Goal: Task Accomplishment & Management: Manage account settings

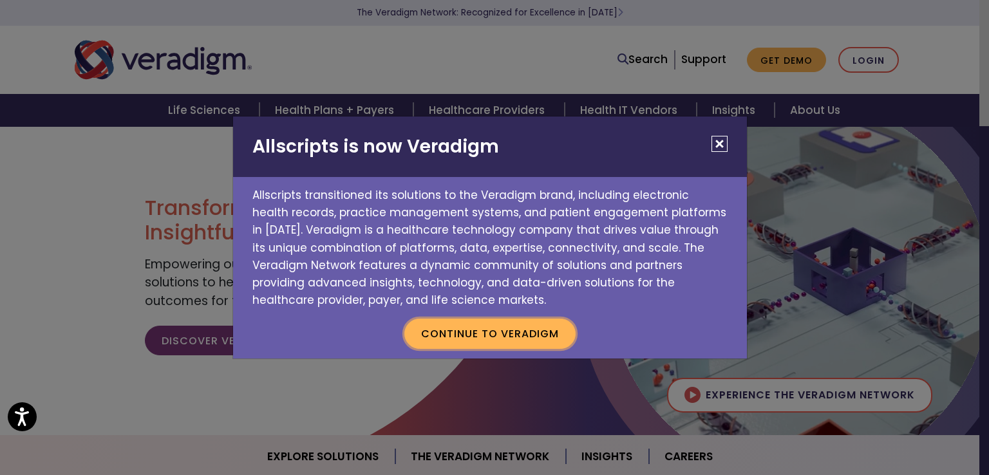
click at [542, 333] on button "Continue to Veradigm" at bounding box center [489, 334] width 171 height 30
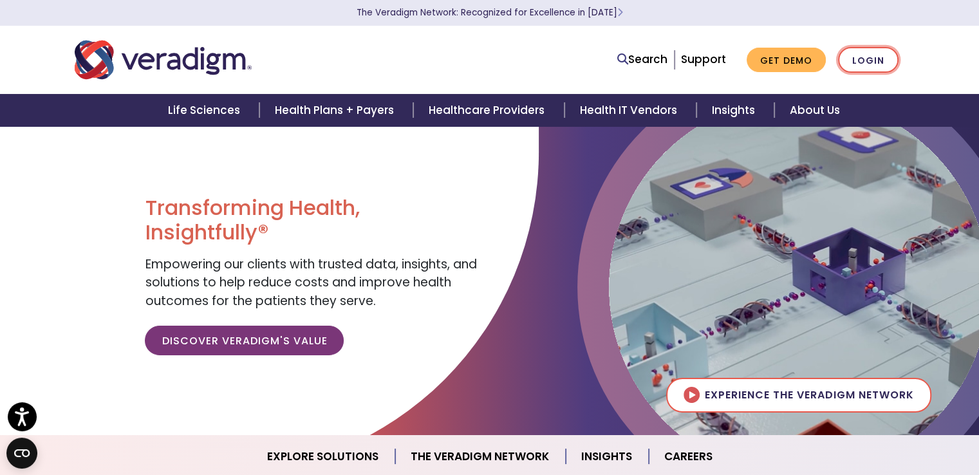
click at [886, 55] on link "Login" at bounding box center [868, 60] width 61 height 26
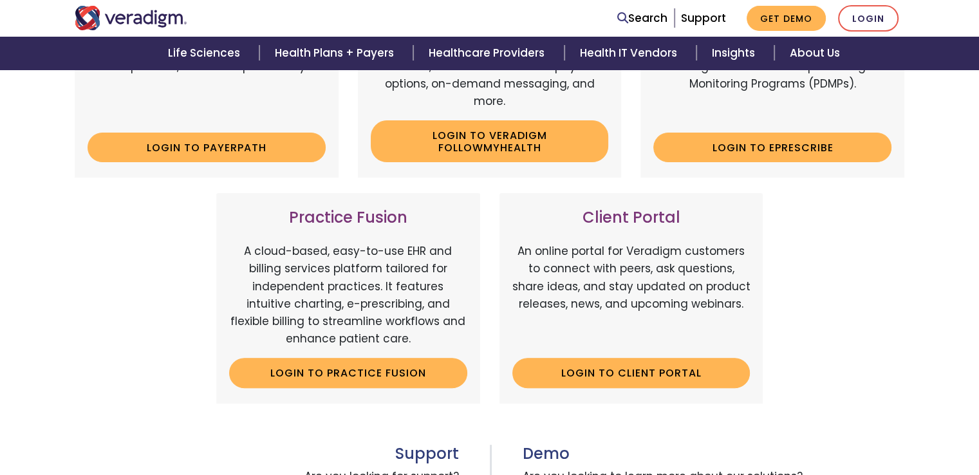
scroll to position [386, 0]
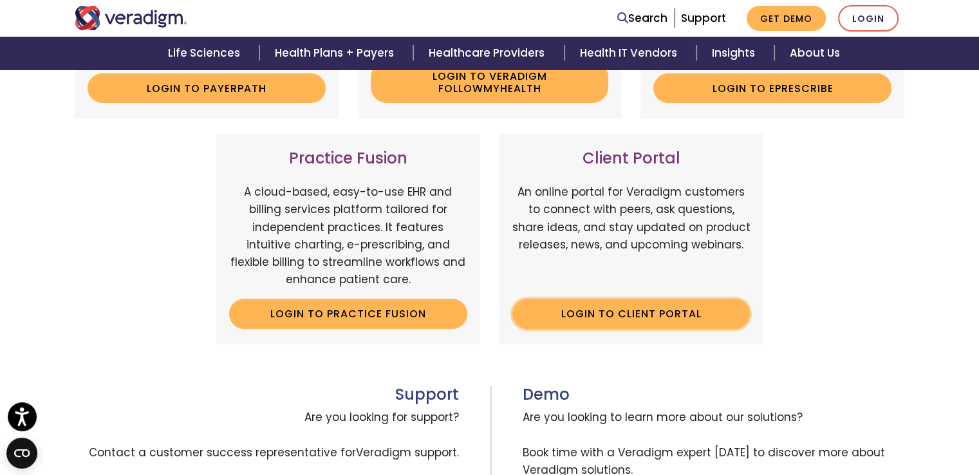
click at [615, 310] on link "Login to Client Portal" at bounding box center [631, 314] width 238 height 30
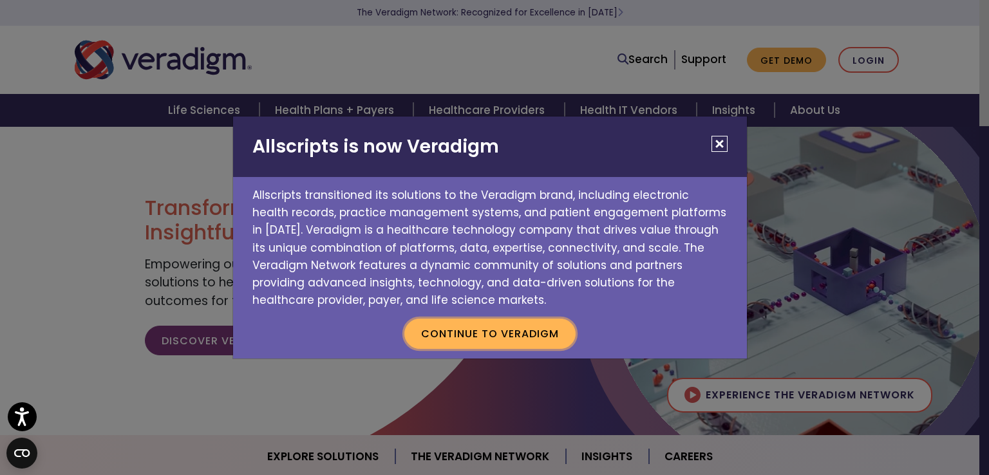
click at [520, 341] on button "Continue to Veradigm" at bounding box center [489, 334] width 171 height 30
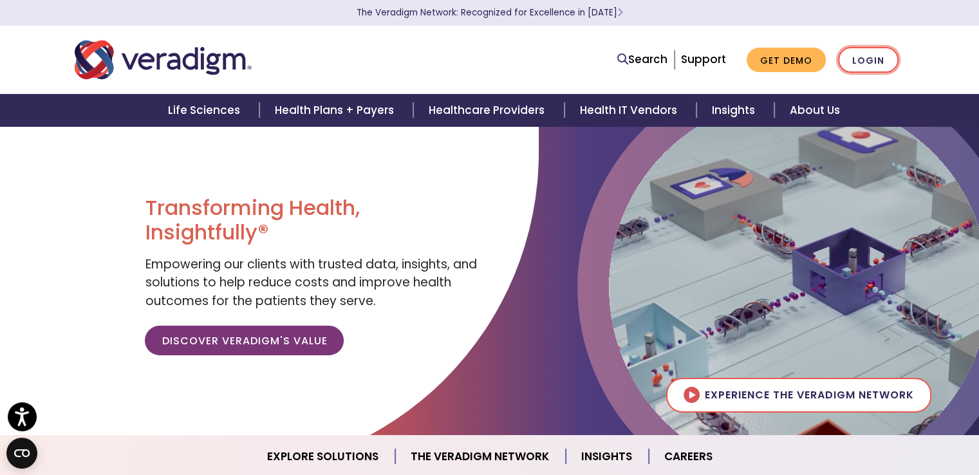
click at [871, 65] on link "Login" at bounding box center [868, 60] width 61 height 26
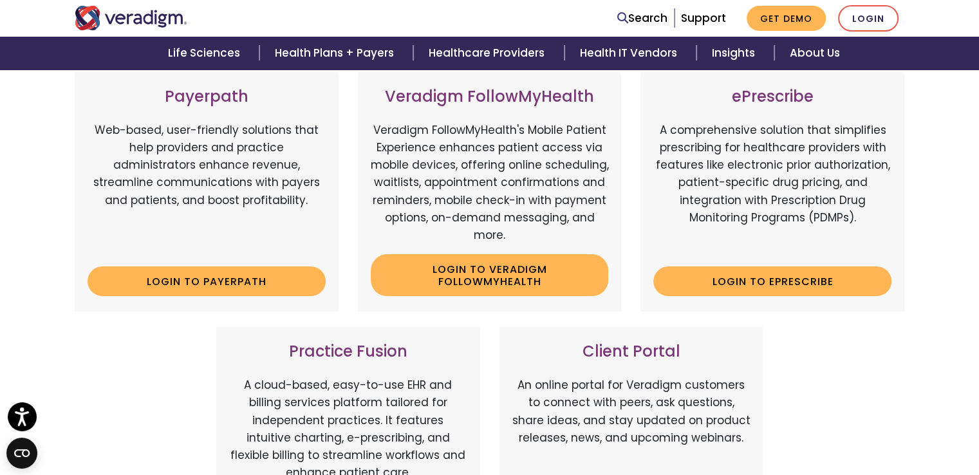
scroll to position [258, 0]
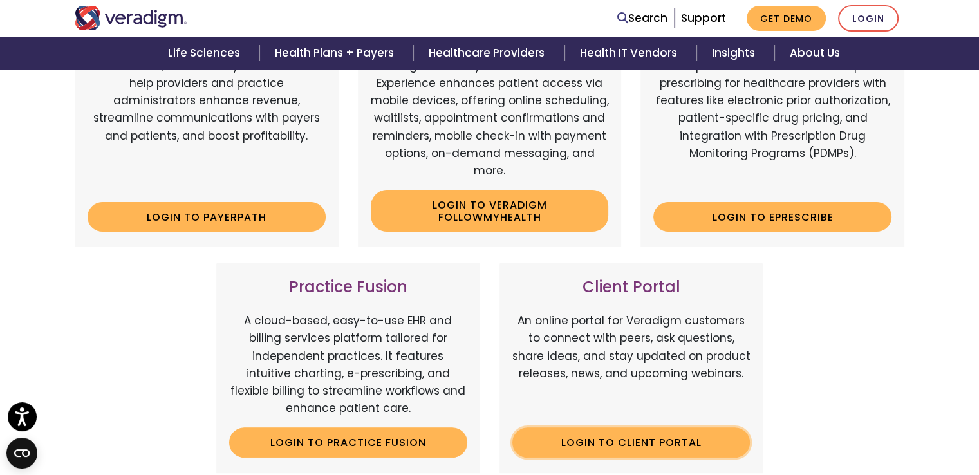
click at [648, 445] on link "Login to Client Portal" at bounding box center [631, 442] width 238 height 30
